Goal: Navigation & Orientation: Find specific page/section

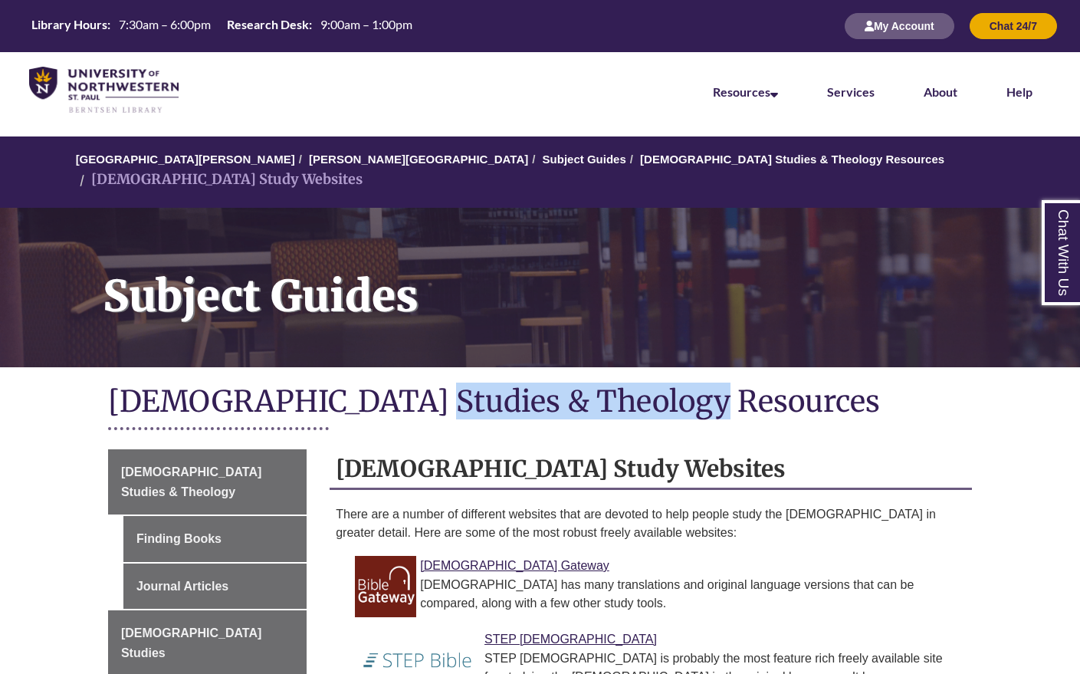
drag, startPoint x: 651, startPoint y: 379, endPoint x: 361, endPoint y: 377, distance: 290.4
click at [361, 382] on h1 "Biblical Studies & Theology Resources" at bounding box center [540, 402] width 864 height 41
click at [755, 385] on h1 "Biblical Studies & Theology Resources" at bounding box center [540, 402] width 864 height 41
